Goal: Transaction & Acquisition: Purchase product/service

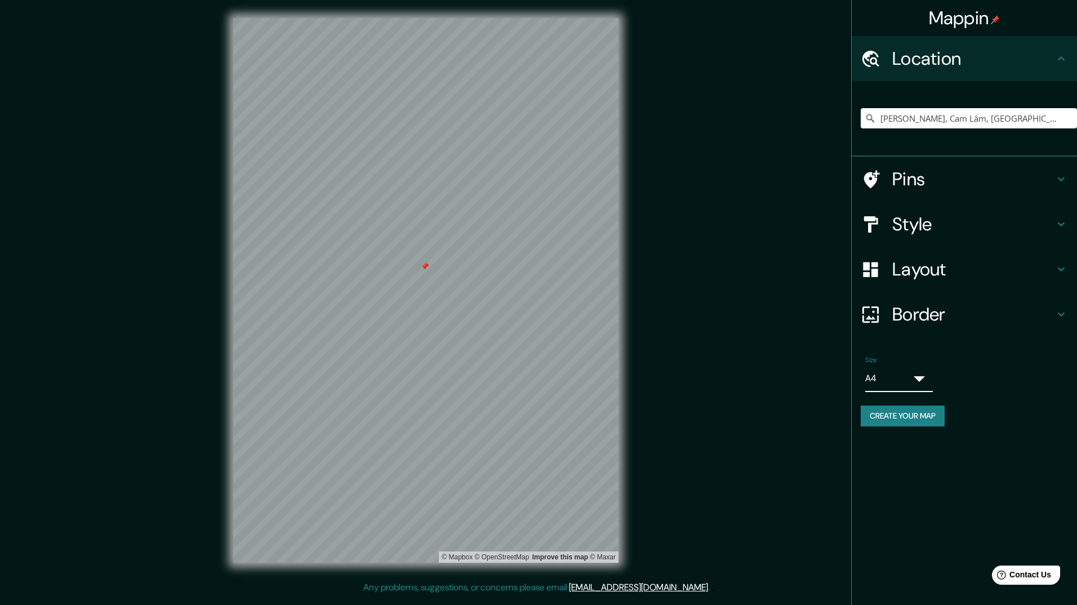
click at [920, 373] on body "Mappin Location [GEOGRAPHIC_DATA], [GEOGRAPHIC_DATA], [GEOGRAPHIC_DATA] [GEOGRA…" at bounding box center [538, 302] width 1077 height 605
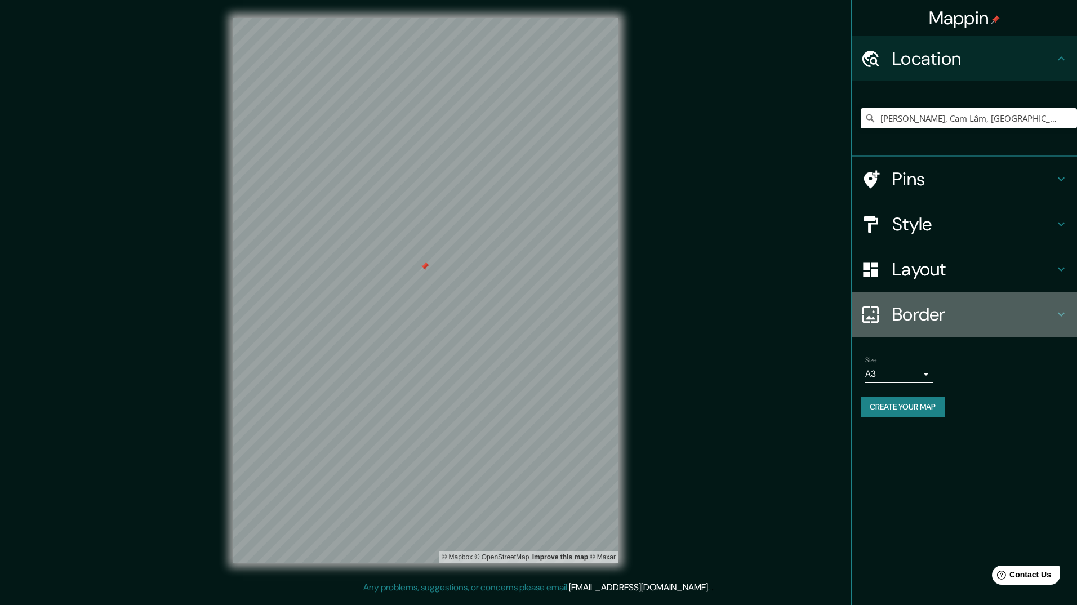
click at [1019, 314] on h4 "Border" at bounding box center [973, 314] width 162 height 23
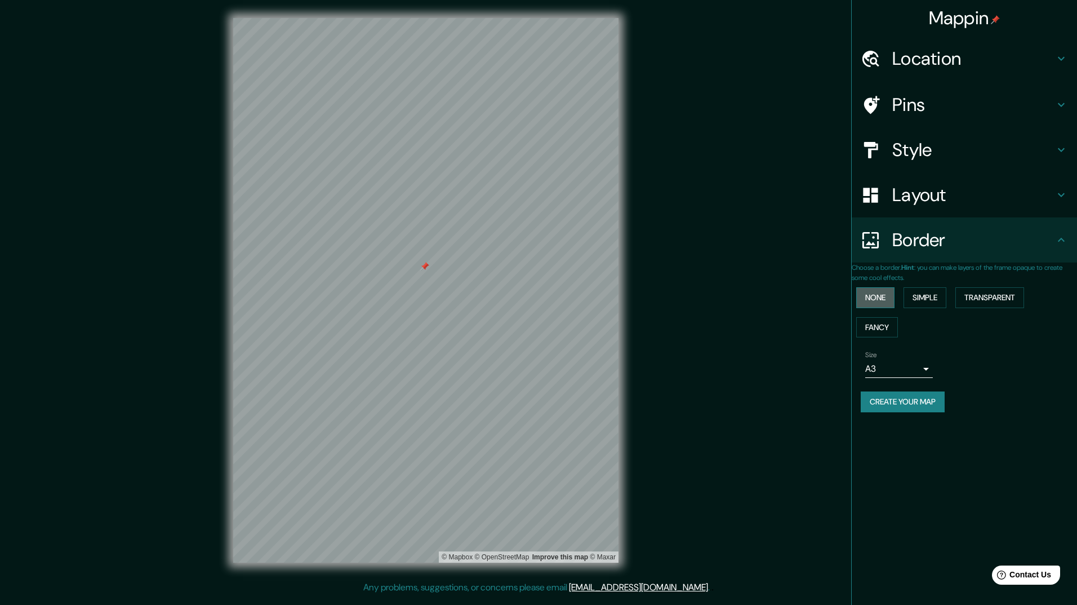
click at [889, 290] on button "None" at bounding box center [875, 297] width 38 height 21
click at [926, 295] on button "Simple" at bounding box center [924, 297] width 43 height 21
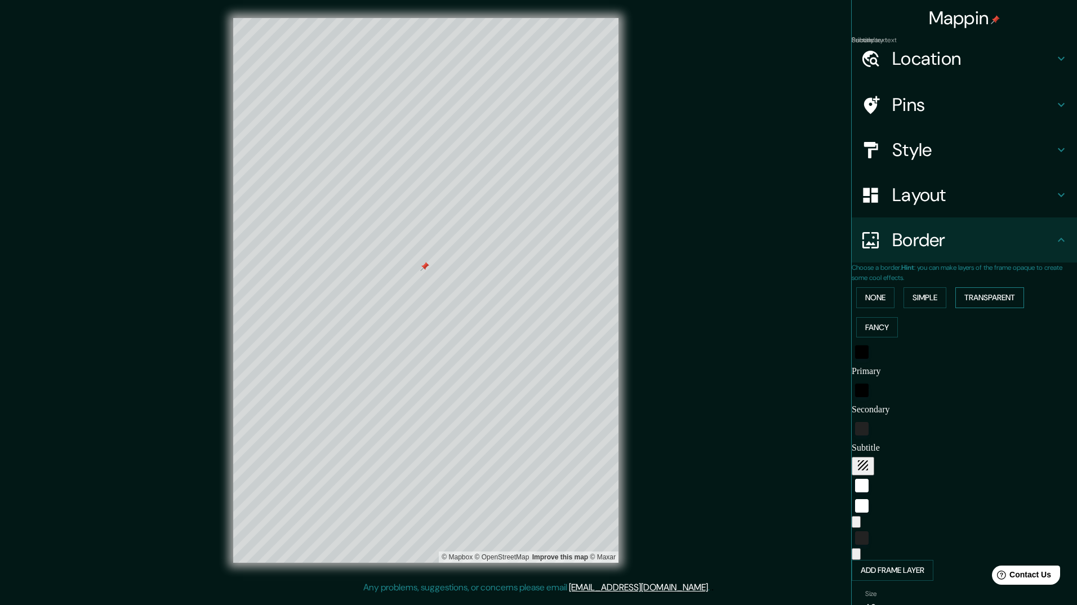
click at [980, 296] on button "Transparent" at bounding box center [989, 297] width 69 height 21
click at [919, 297] on button "Simple" at bounding box center [924, 297] width 43 height 21
click at [888, 297] on button "None" at bounding box center [875, 297] width 38 height 21
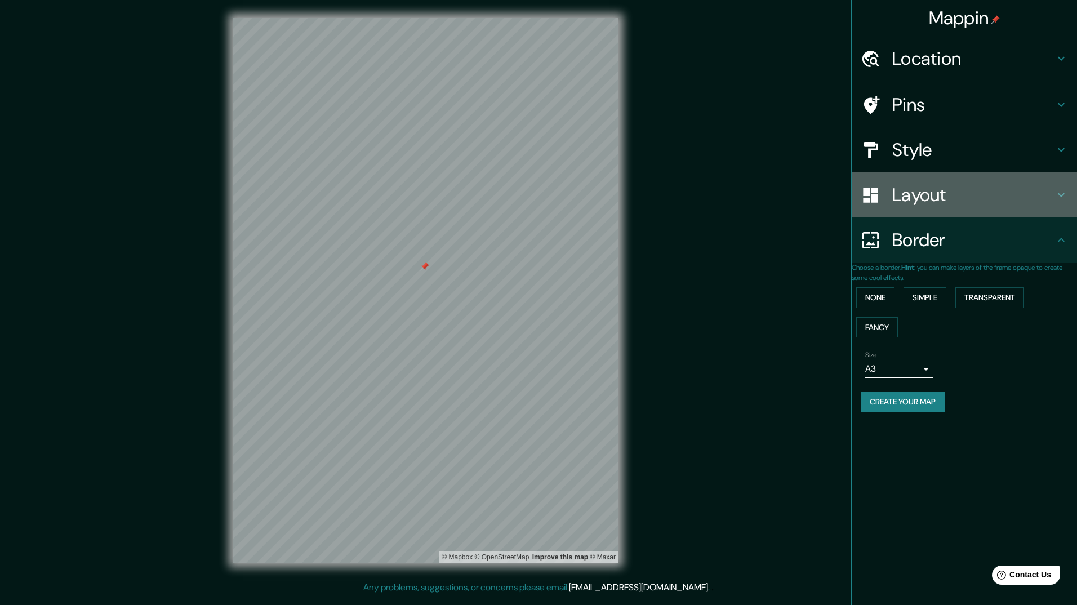
click at [991, 199] on h4 "Layout" at bounding box center [973, 195] width 162 height 23
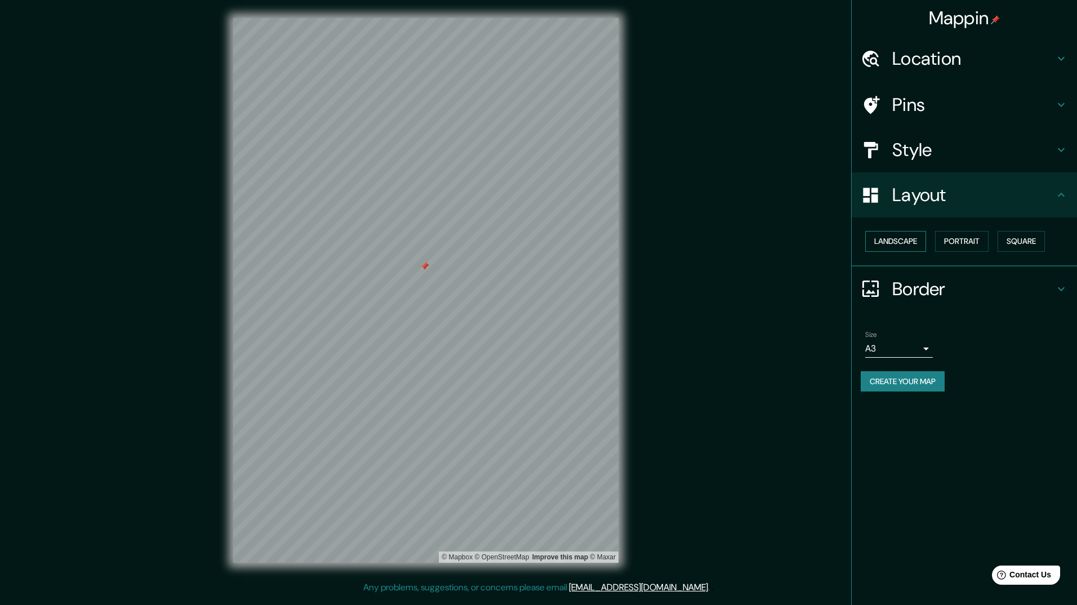
click at [917, 240] on button "Landscape" at bounding box center [895, 241] width 61 height 21
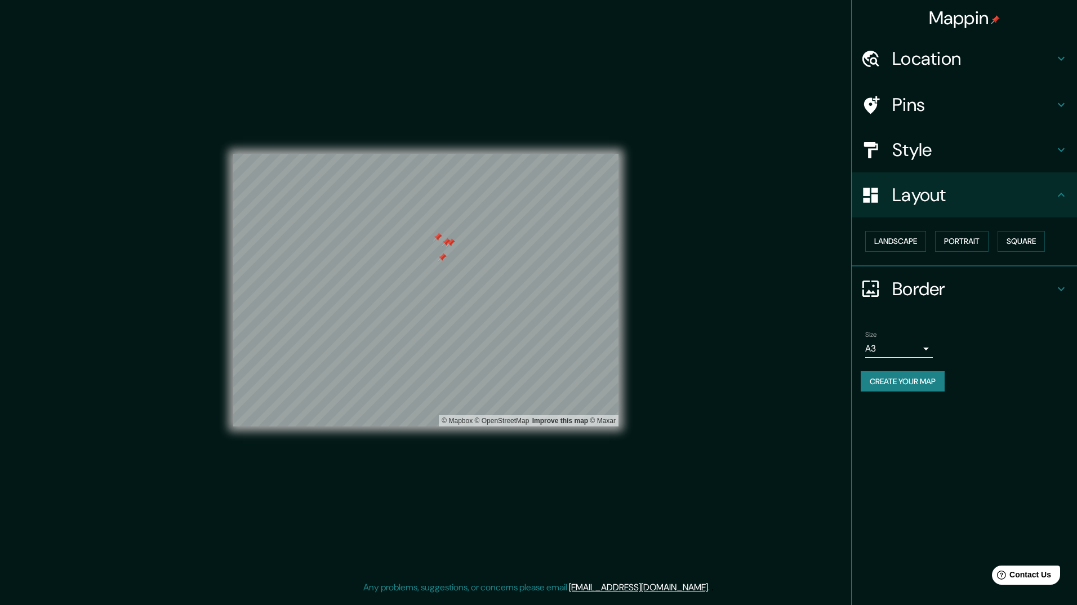
click at [443, 242] on div at bounding box center [446, 242] width 9 height 9
click at [428, 240] on div at bounding box center [431, 237] width 9 height 9
click at [431, 238] on div at bounding box center [432, 237] width 9 height 9
click at [448, 237] on div at bounding box center [447, 237] width 9 height 9
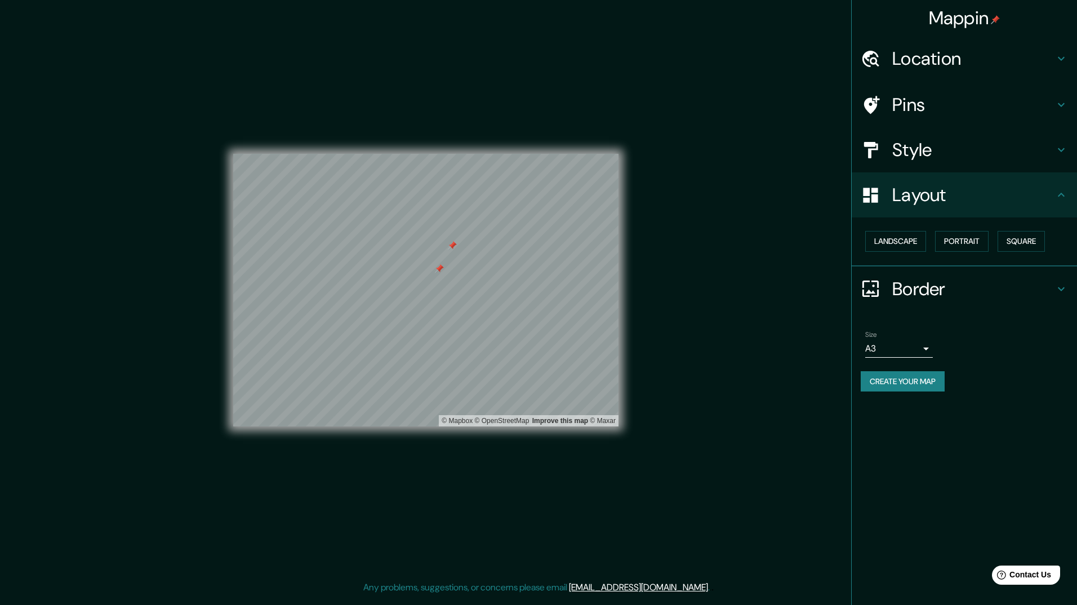
click at [453, 244] on div at bounding box center [452, 245] width 9 height 9
click at [424, 298] on div at bounding box center [422, 299] width 9 height 9
click at [409, 300] on div at bounding box center [411, 299] width 9 height 9
click at [413, 293] on div at bounding box center [413, 295] width 9 height 9
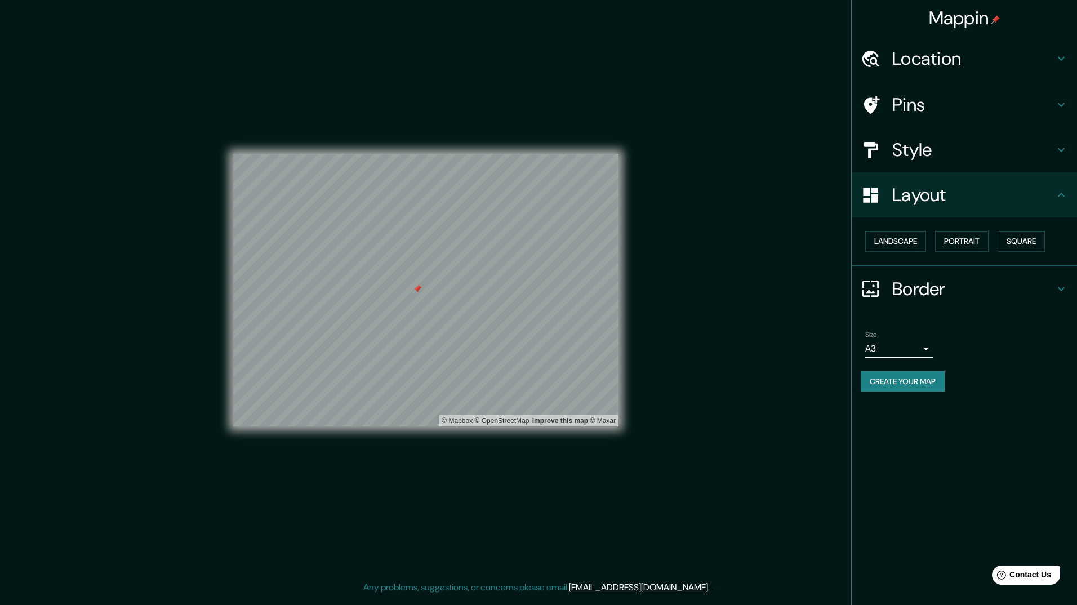
click at [416, 288] on div at bounding box center [417, 288] width 9 height 9
click at [426, 282] on div at bounding box center [426, 283] width 9 height 9
click at [415, 282] on div at bounding box center [415, 283] width 9 height 9
click at [420, 275] on div at bounding box center [419, 277] width 9 height 9
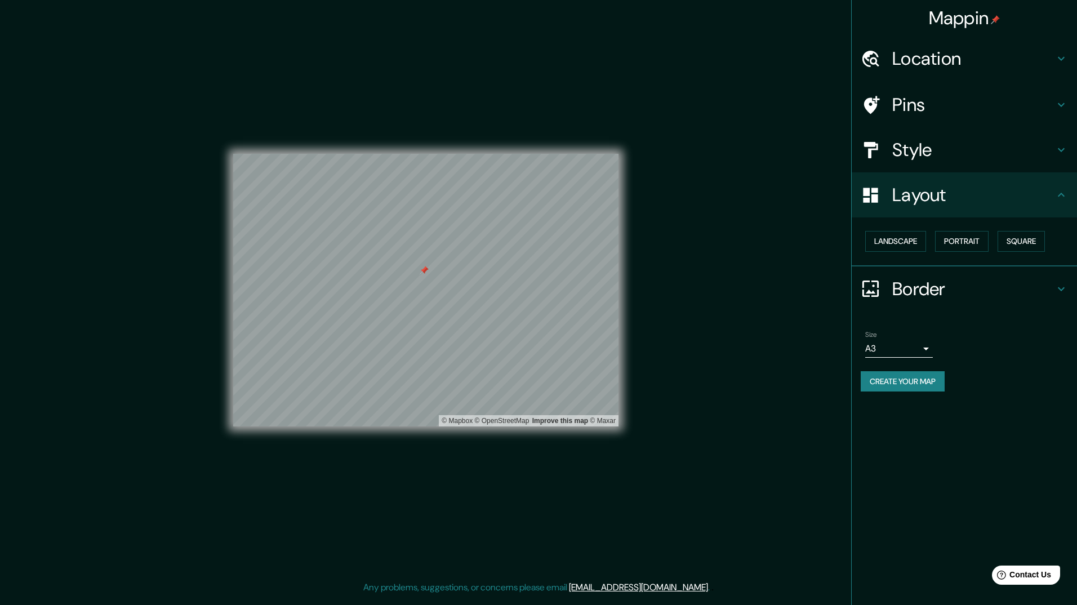
click at [426, 269] on div at bounding box center [424, 270] width 9 height 9
click at [420, 284] on div at bounding box center [418, 283] width 9 height 9
